Goal: Information Seeking & Learning: Find specific fact

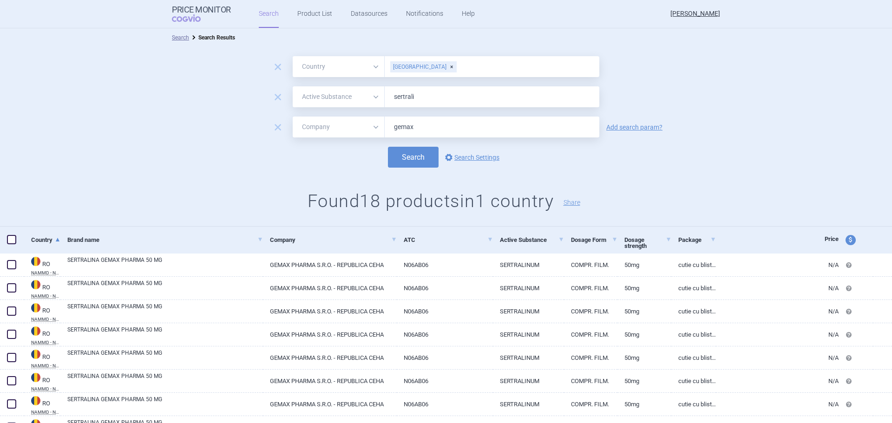
select select "country"
select select "activeSubstance"
select select "mah"
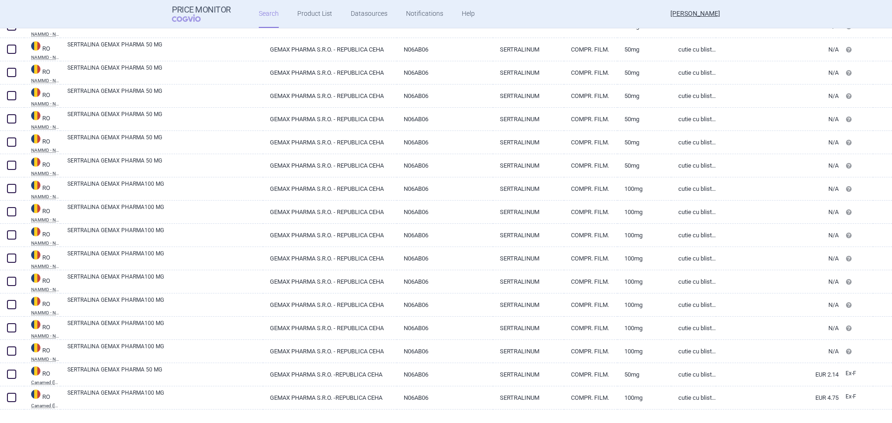
scroll to position [272, 0]
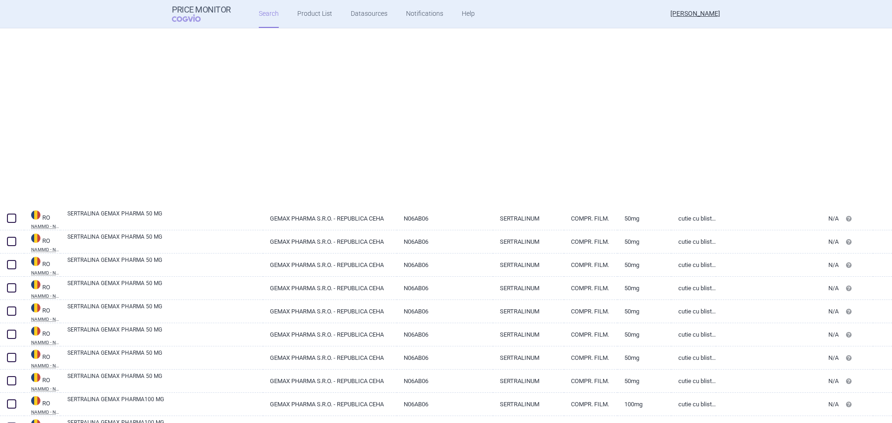
select select "country"
select select "activeSubstance"
select select "mah"
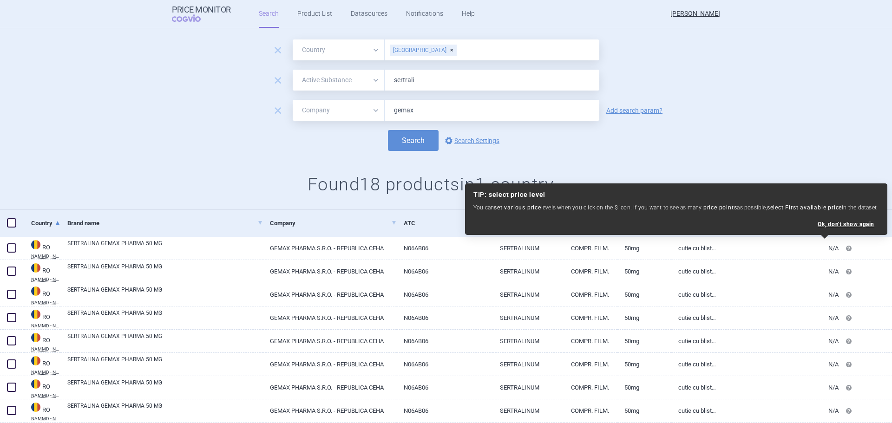
scroll to position [0, 0]
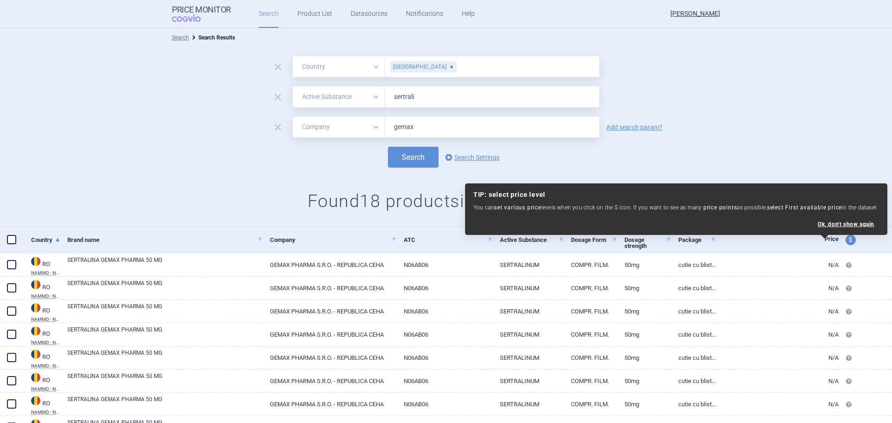
click at [814, 150] on div "Search options Search Settings" at bounding box center [446, 157] width 892 height 21
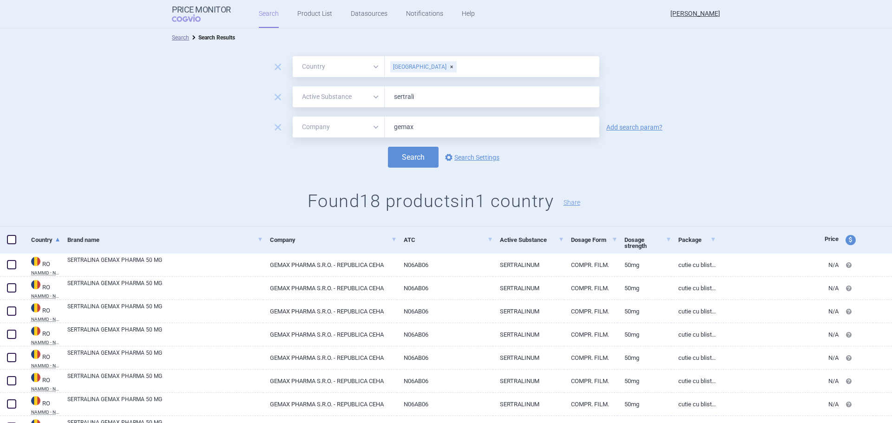
drag, startPoint x: 435, startPoint y: 130, endPoint x: 317, endPoint y: 128, distance: 118.0
click at [317, 128] on div "All Brand Name ATC Company Active Substance Country Newer than gemax" at bounding box center [446, 127] width 307 height 21
type input "medreg"
click at [388, 147] on button "Search" at bounding box center [413, 157] width 51 height 21
